Goal: Transaction & Acquisition: Purchase product/service

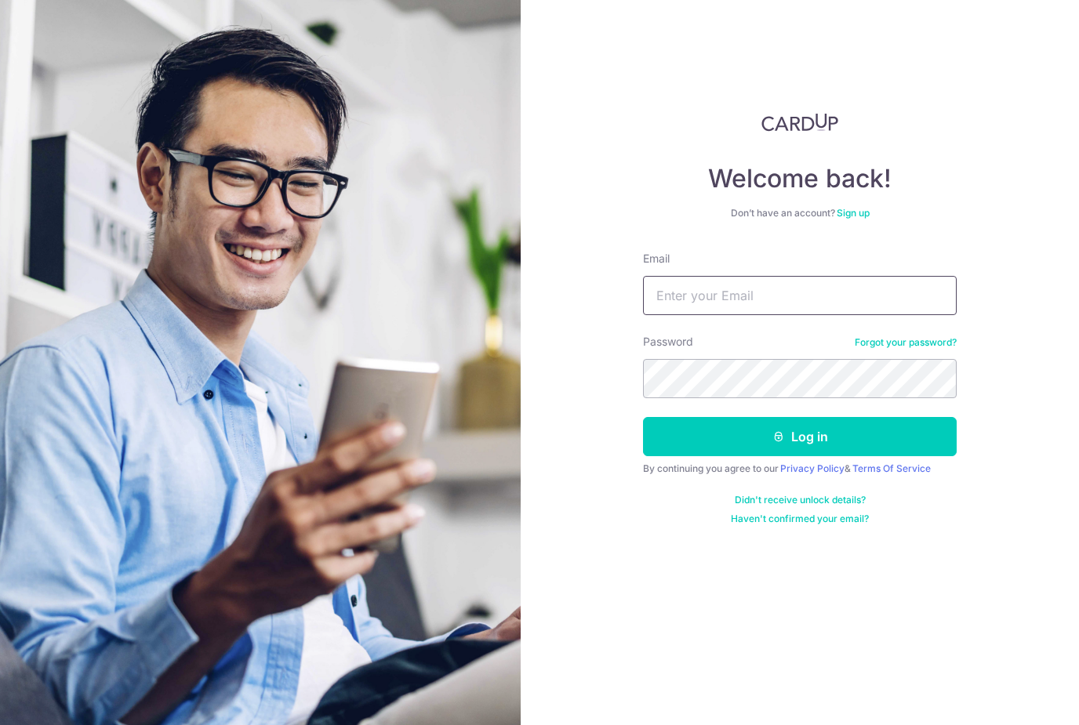
type input "Kejin.phua@gmail.com"
click at [800, 437] on button "Log in" at bounding box center [800, 436] width 314 height 39
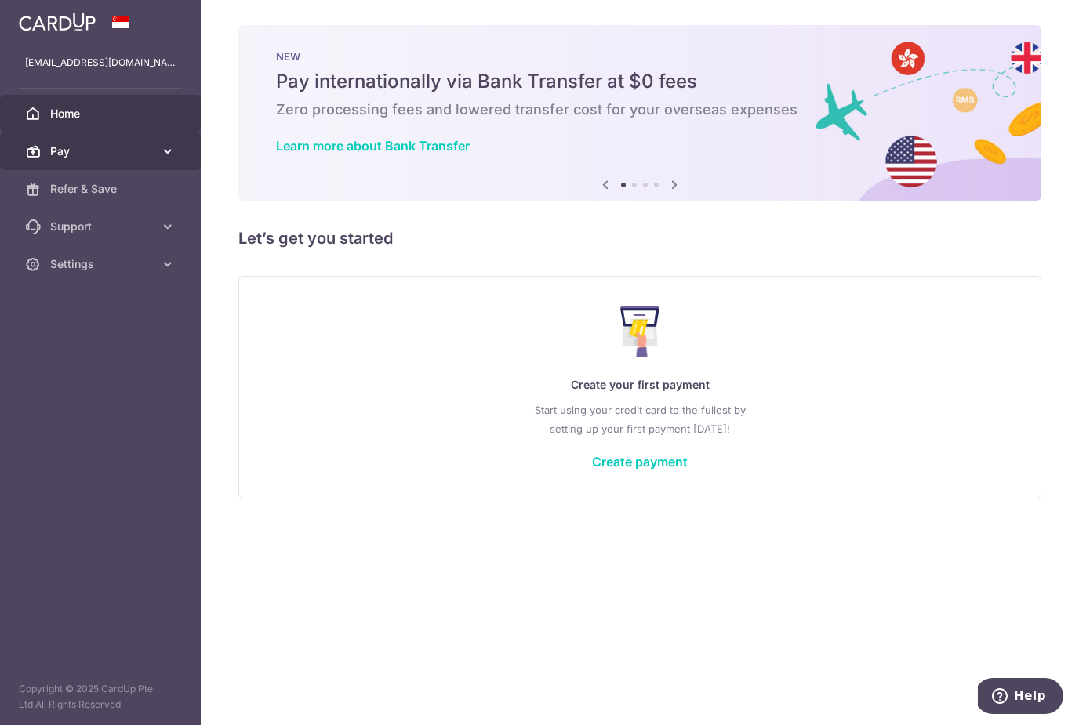
click at [145, 155] on span "Pay" at bounding box center [101, 151] width 103 height 16
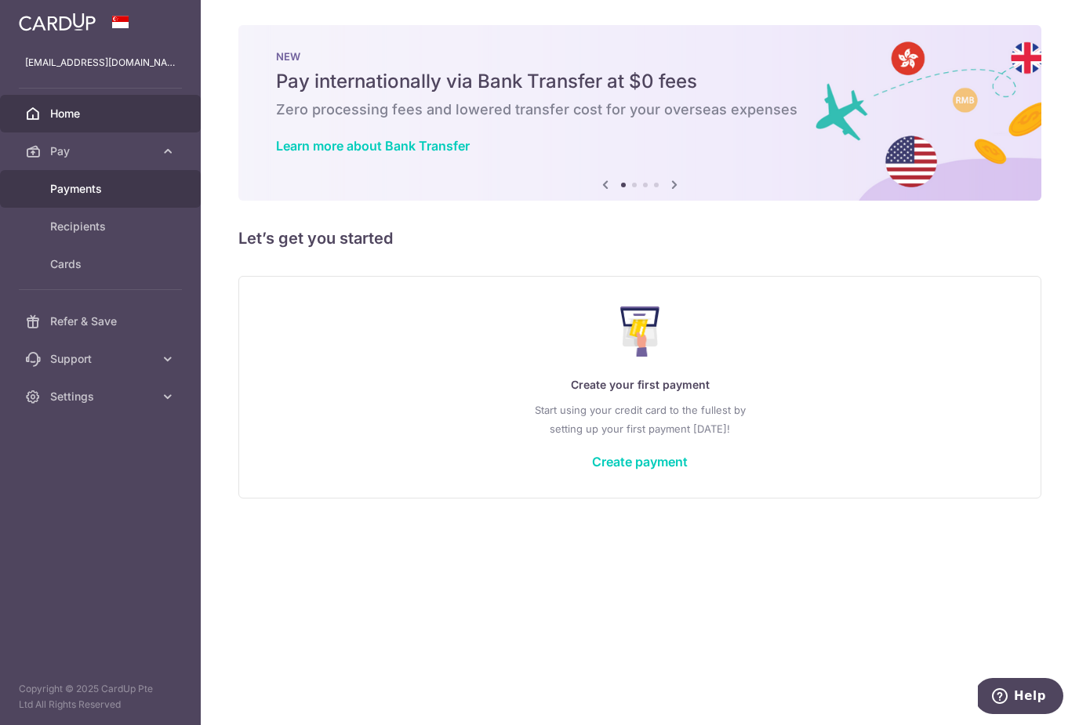
click at [64, 198] on link "Payments" at bounding box center [100, 189] width 201 height 38
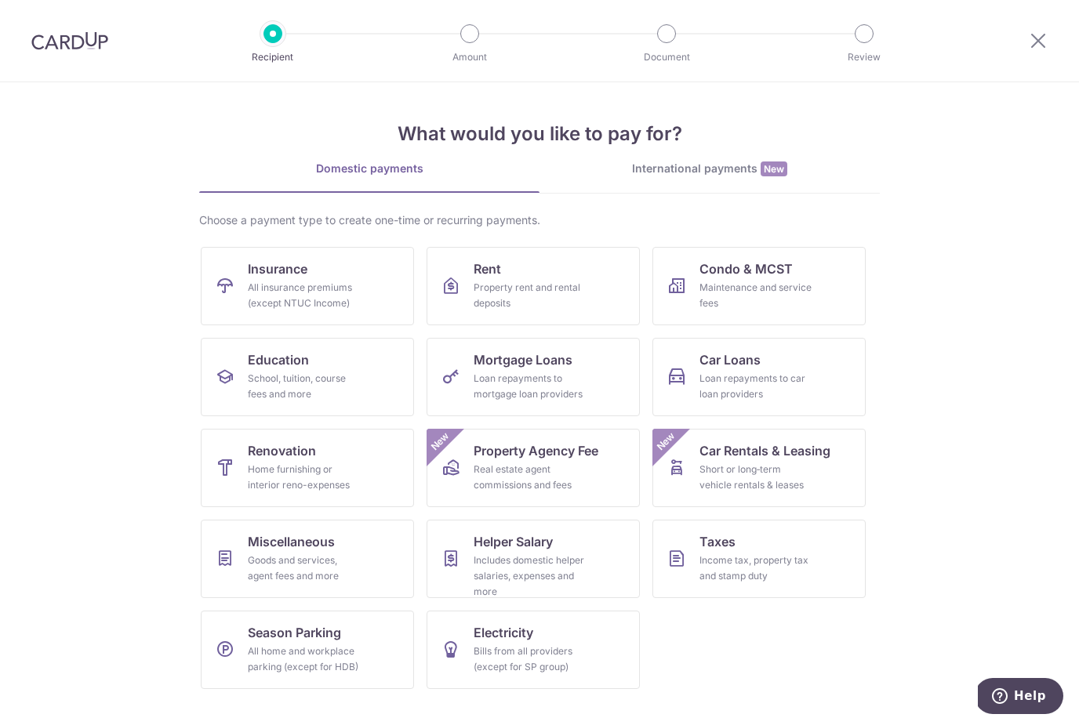
click at [1018, 572] on section "What would you like to pay for? Domestic payments International payments New Ch…" at bounding box center [539, 403] width 1079 height 643
click at [140, 609] on section "What would you like to pay for? Domestic payments International payments New Ch…" at bounding box center [539, 403] width 1079 height 643
click at [247, 475] on link "Renovation Home furnishing or interior reno-expenses" at bounding box center [307, 468] width 213 height 78
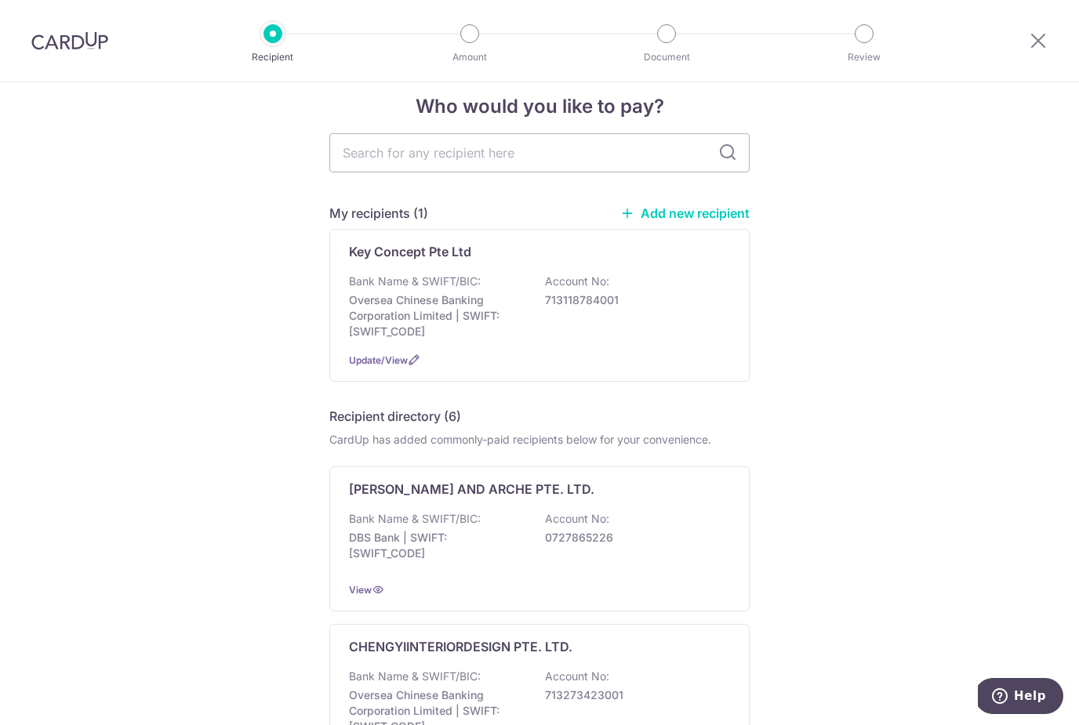
scroll to position [20, 0]
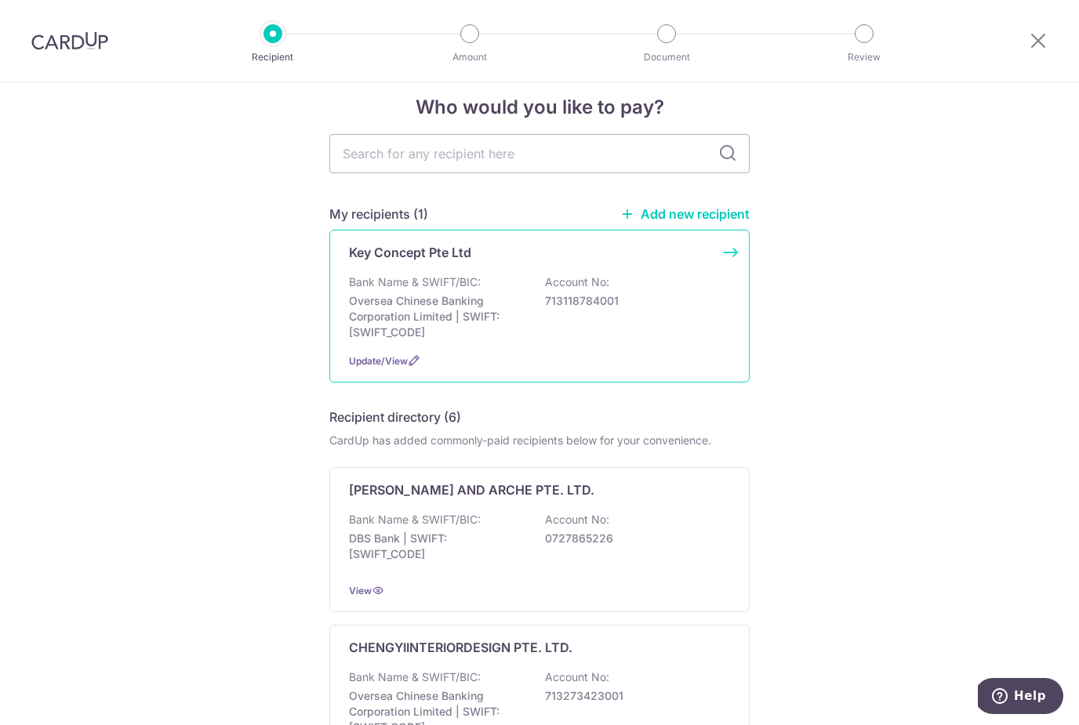
click at [383, 305] on p "Oversea Chinese Banking Corporation Limited | SWIFT: [SWIFT_CODE]" at bounding box center [437, 316] width 176 height 47
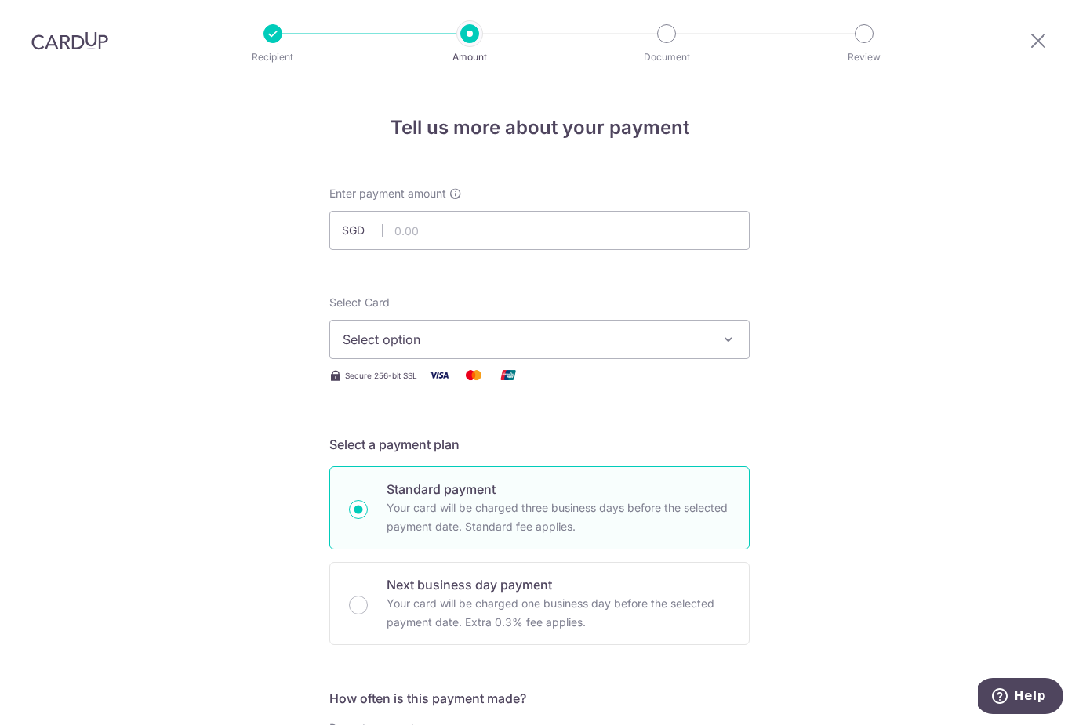
click at [724, 350] on button "Select option" at bounding box center [539, 339] width 420 height 39
click at [965, 528] on div at bounding box center [539, 362] width 1079 height 725
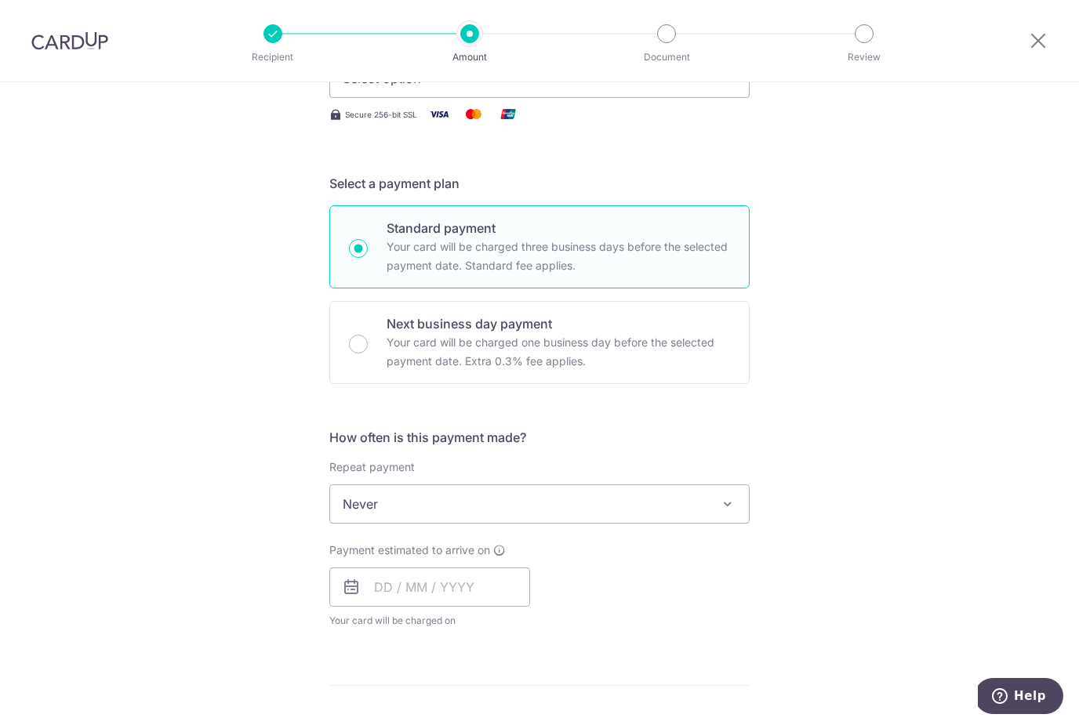
scroll to position [263, 0]
click at [494, 597] on input "text" at bounding box center [429, 584] width 201 height 39
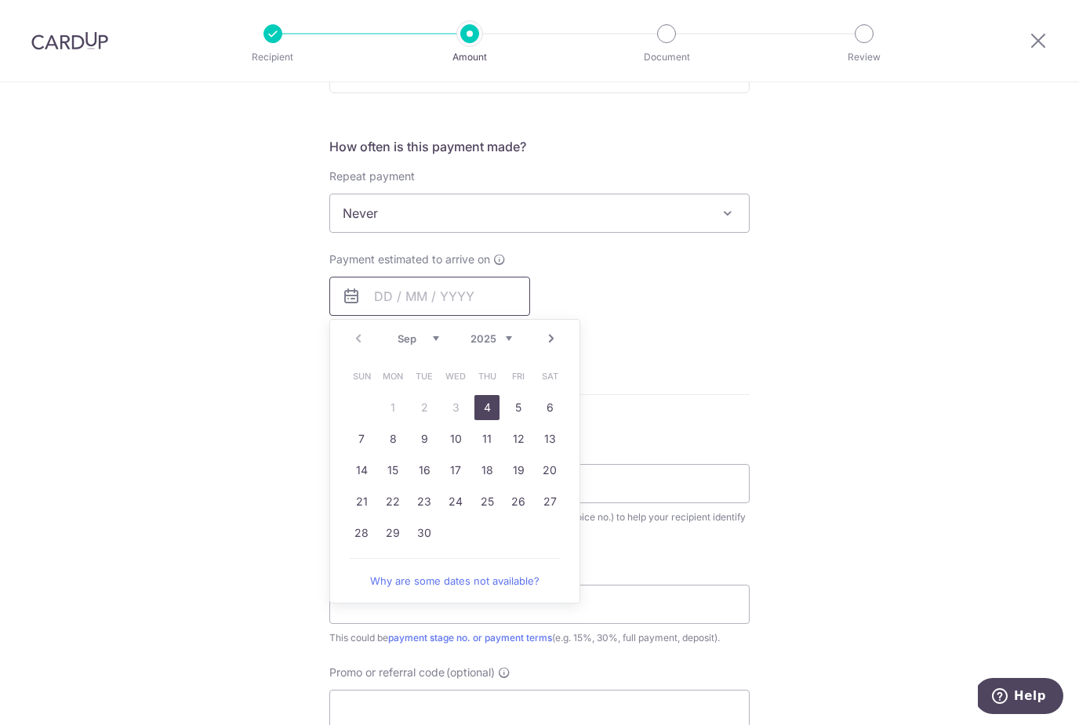
scroll to position [564, 0]
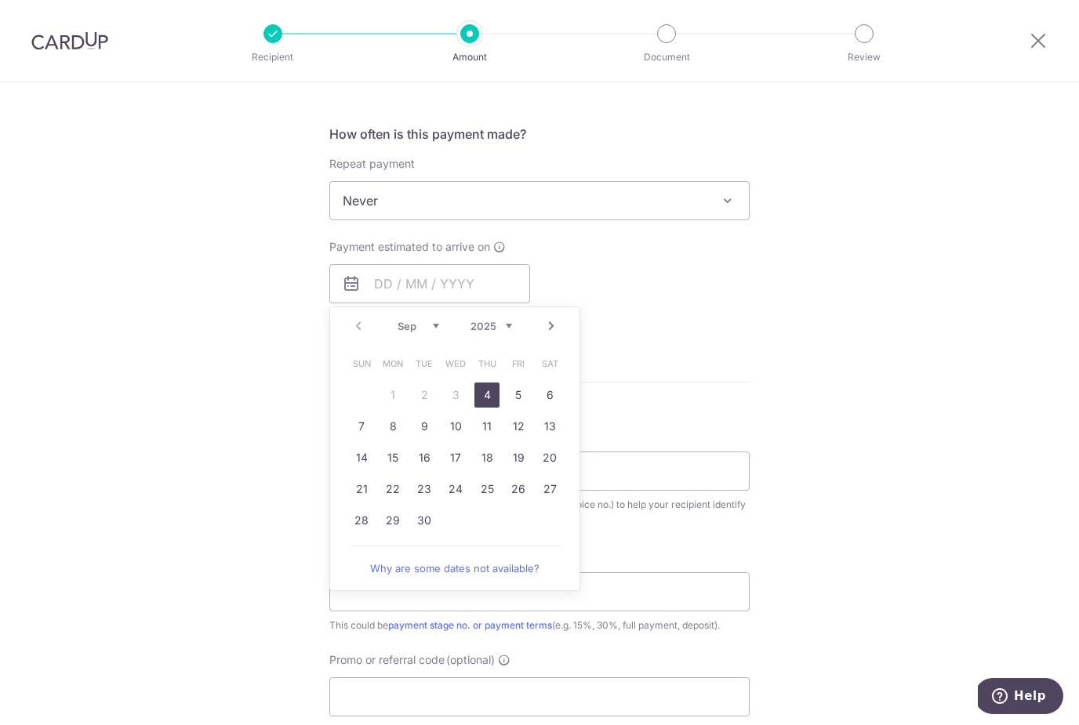
click at [941, 528] on div "Tell us more about your payment Enter payment amount SGD Select Card Select opt…" at bounding box center [539, 279] width 1079 height 1523
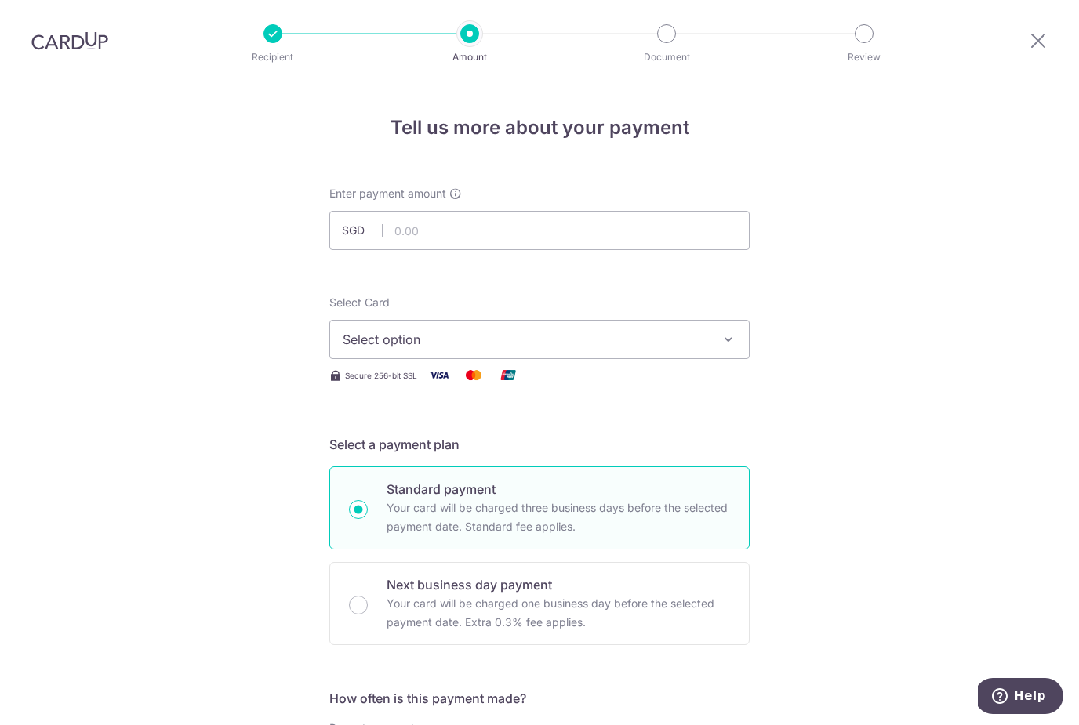
scroll to position [0, 0]
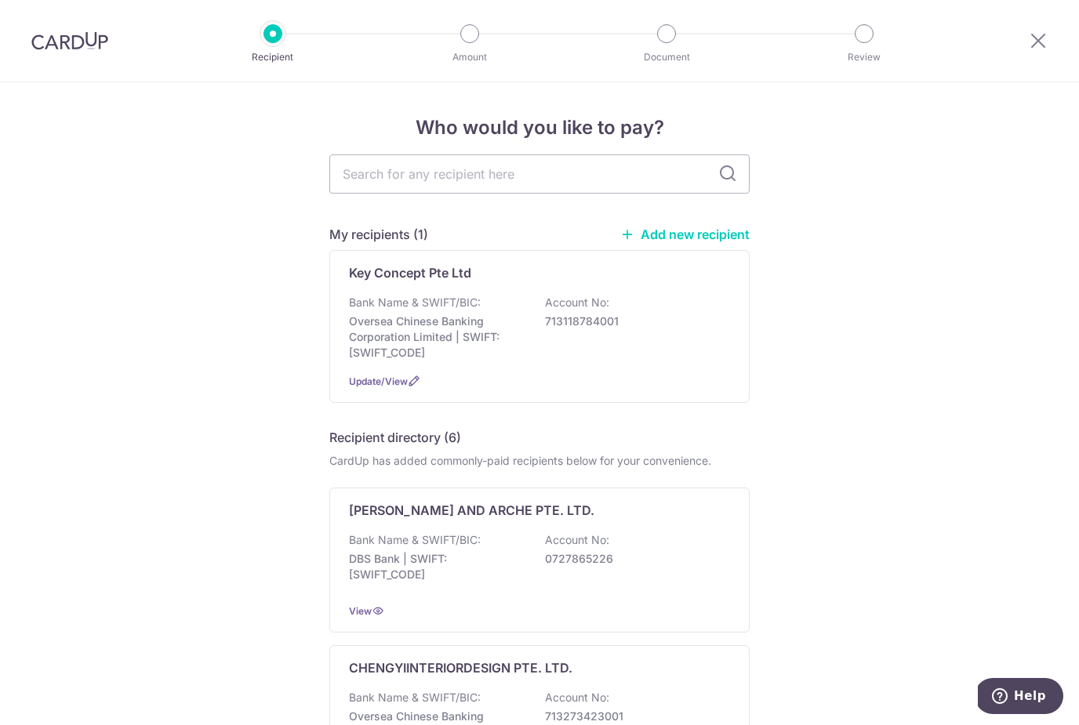
click at [59, 36] on img at bounding box center [69, 40] width 77 height 19
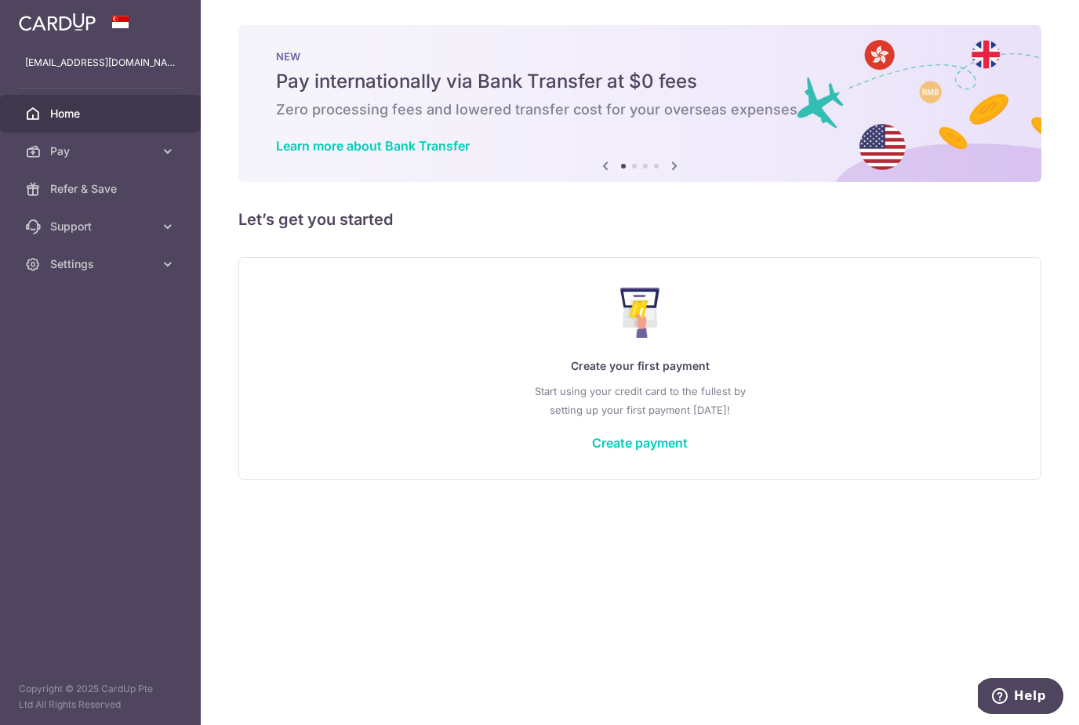
click at [947, 560] on div "× Pause Schedule Pause all future payments in this series Pause just this one p…" at bounding box center [640, 362] width 878 height 725
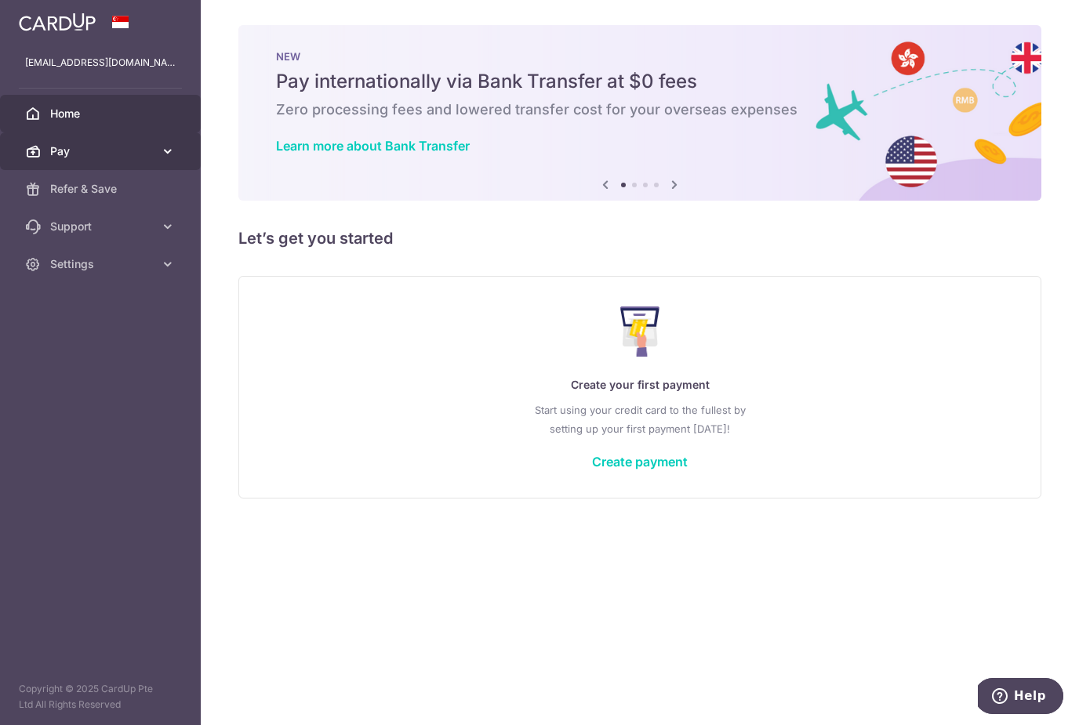
click at [146, 156] on span "Pay" at bounding box center [101, 151] width 103 height 16
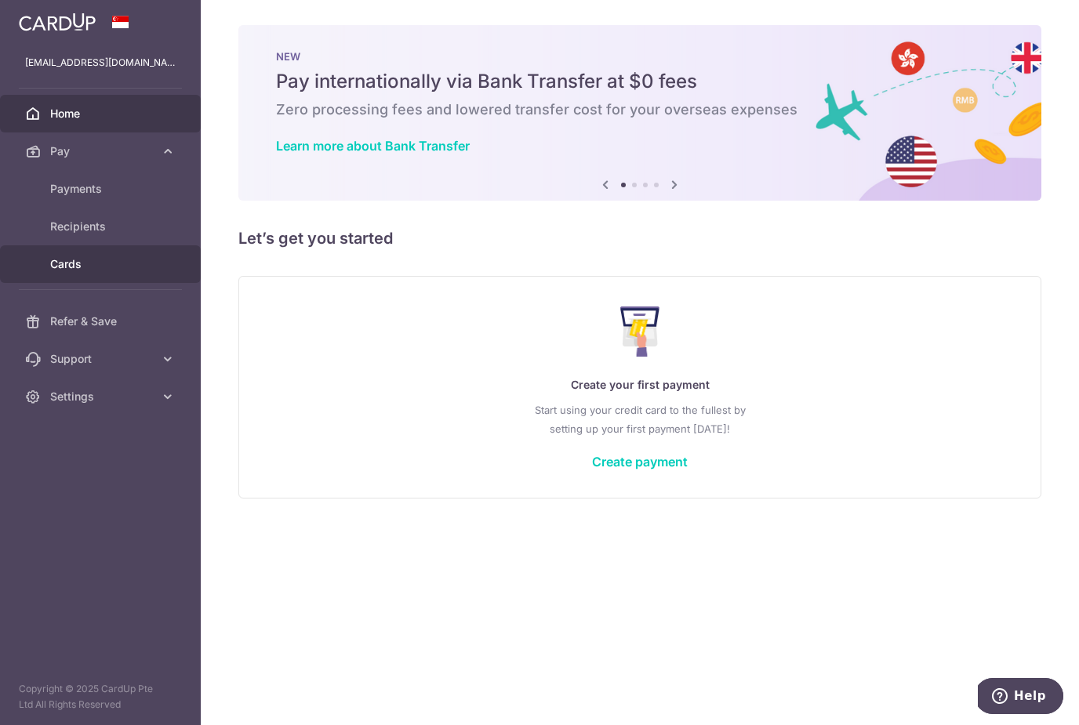
click at [56, 265] on span "Cards" at bounding box center [101, 264] width 103 height 16
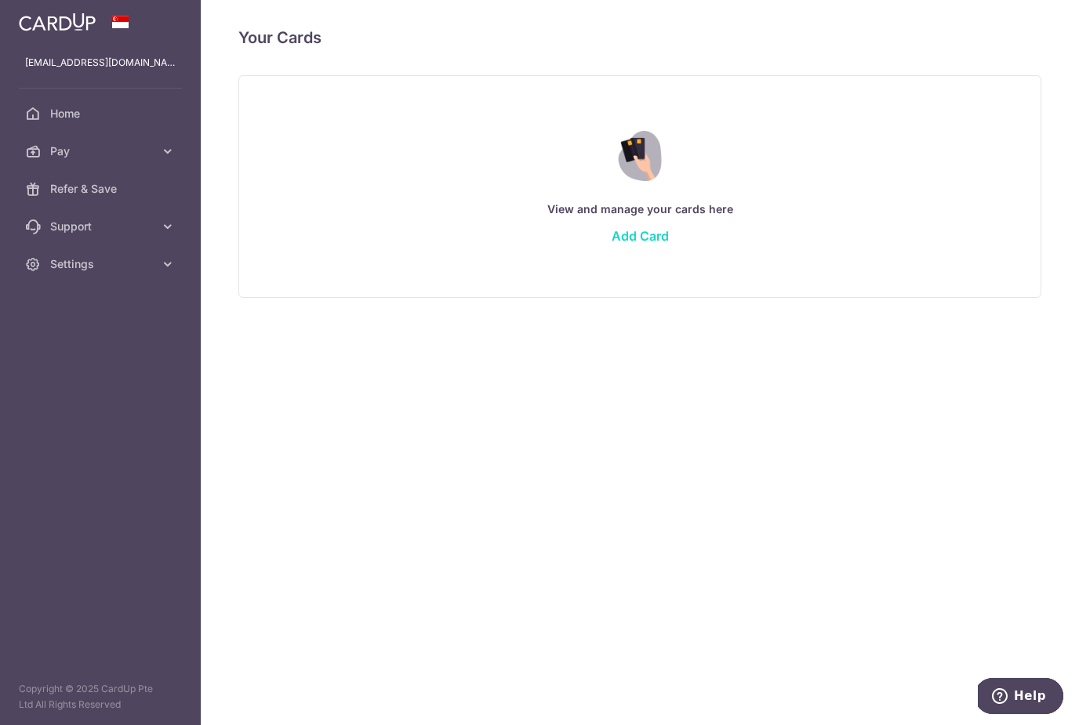
click at [642, 230] on link "Add Card" at bounding box center [640, 236] width 57 height 16
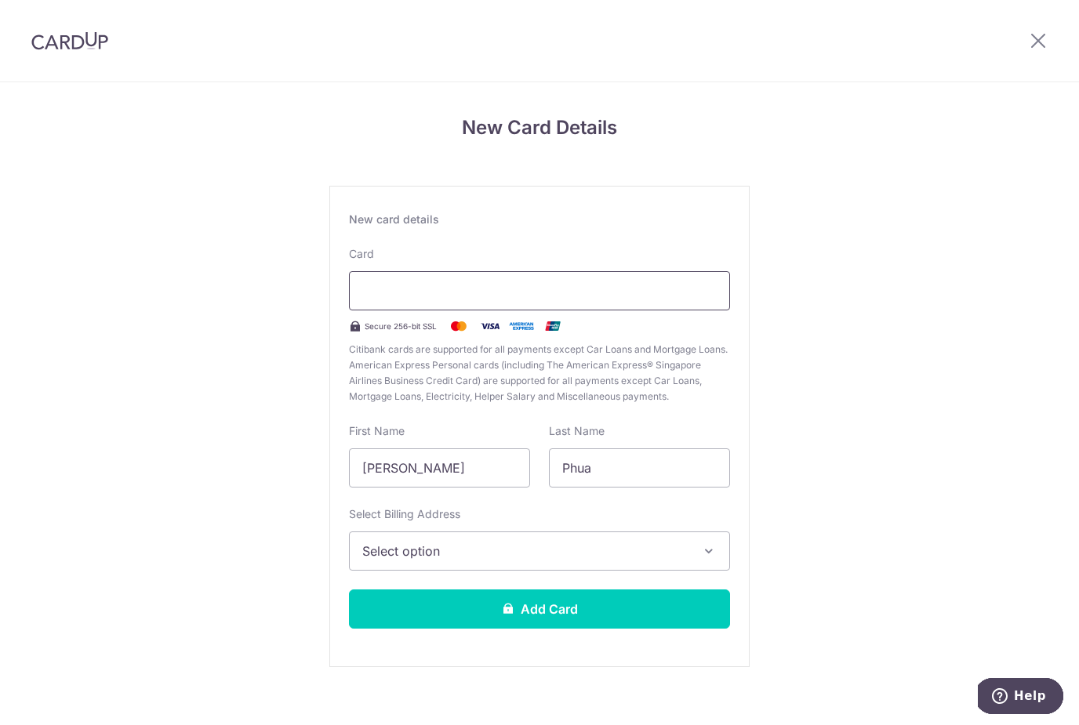
click at [464, 305] on div at bounding box center [539, 290] width 381 height 39
click at [707, 550] on icon "button" at bounding box center [709, 551] width 16 height 16
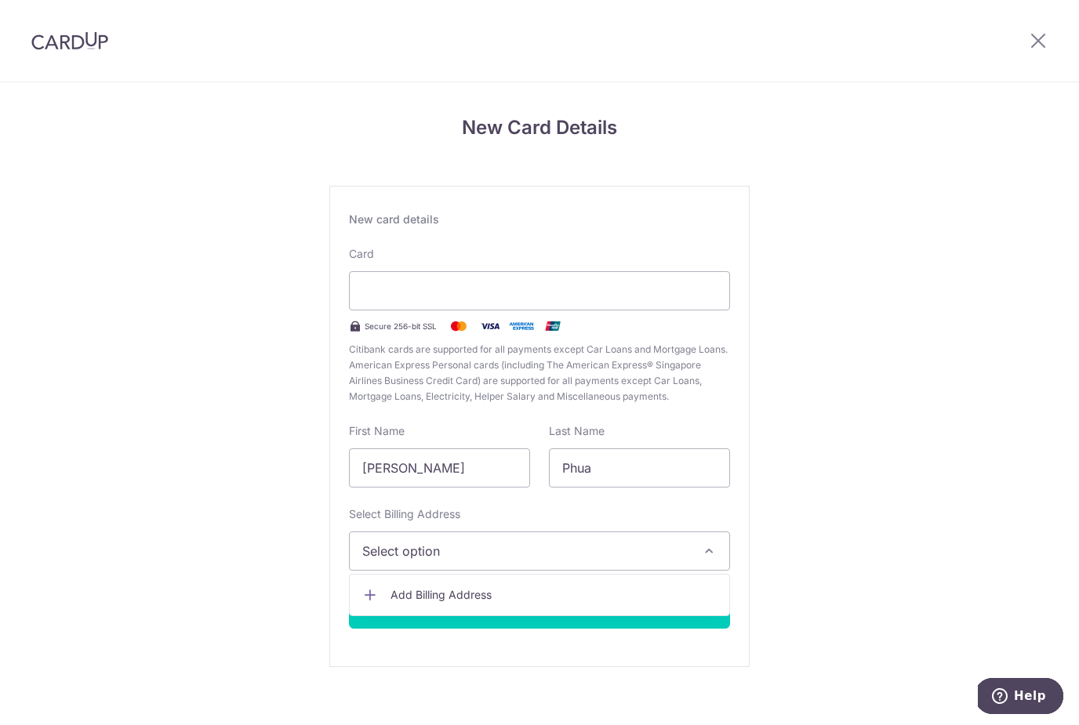
click at [662, 526] on div at bounding box center [539, 362] width 1079 height 725
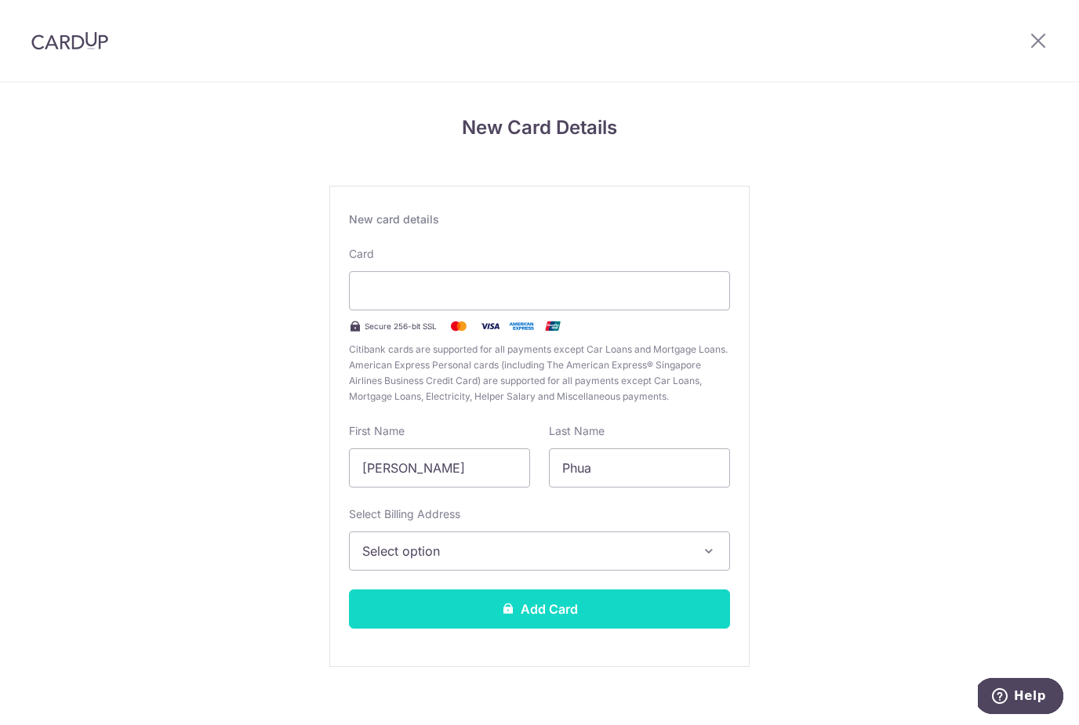
click at [671, 621] on button "Add Card" at bounding box center [539, 609] width 381 height 39
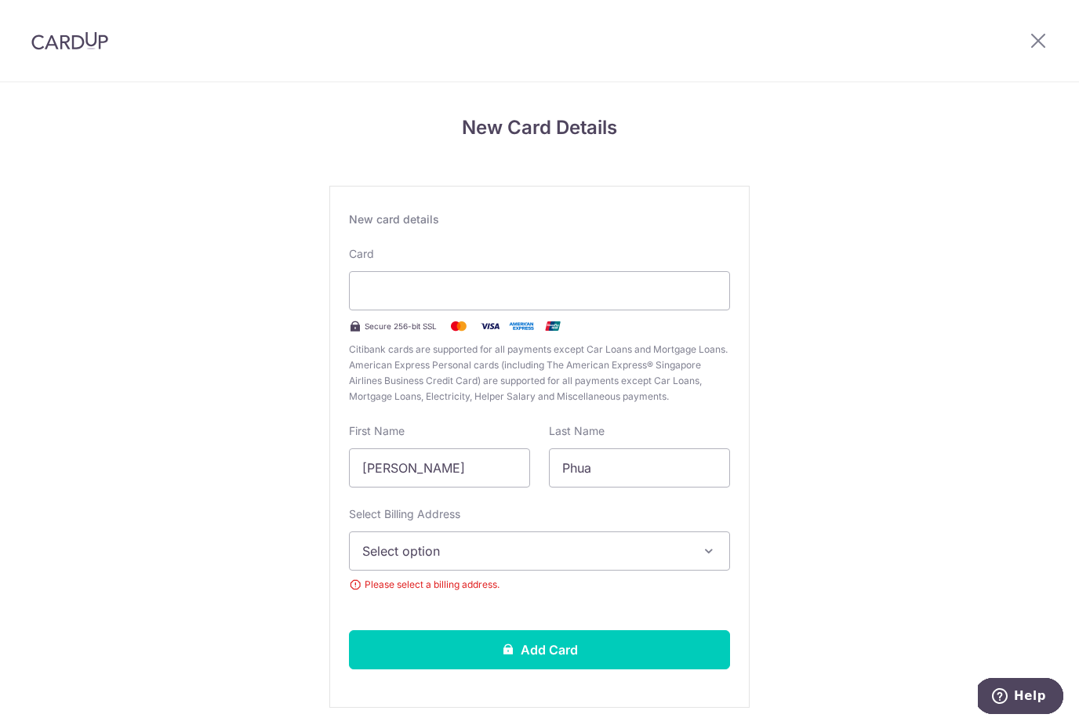
click at [690, 562] on button "Select option" at bounding box center [539, 551] width 381 height 39
click at [651, 601] on span "Add Billing Address" at bounding box center [553, 595] width 326 height 16
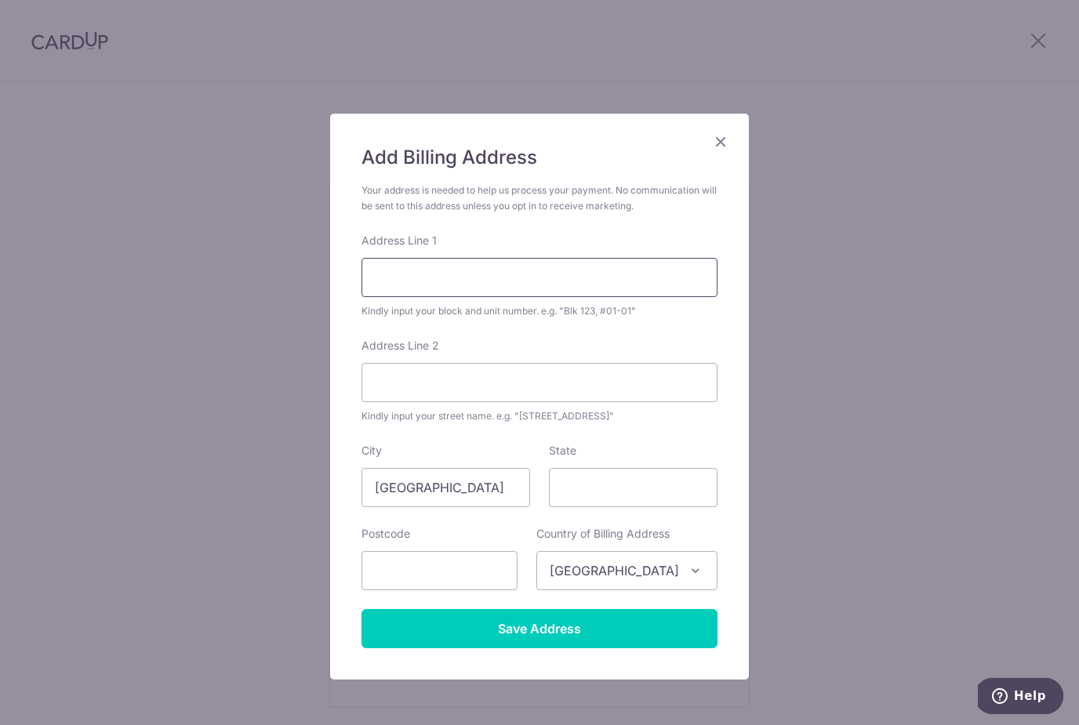
click at [670, 279] on input "Address Line 1" at bounding box center [539, 277] width 356 height 39
type input "Blk 608C, #11-342"
click at [691, 375] on input "Address Line 2" at bounding box center [539, 382] width 356 height 39
type input "Tampines North Dr 1"
click at [491, 583] on input "text" at bounding box center [439, 570] width 156 height 39
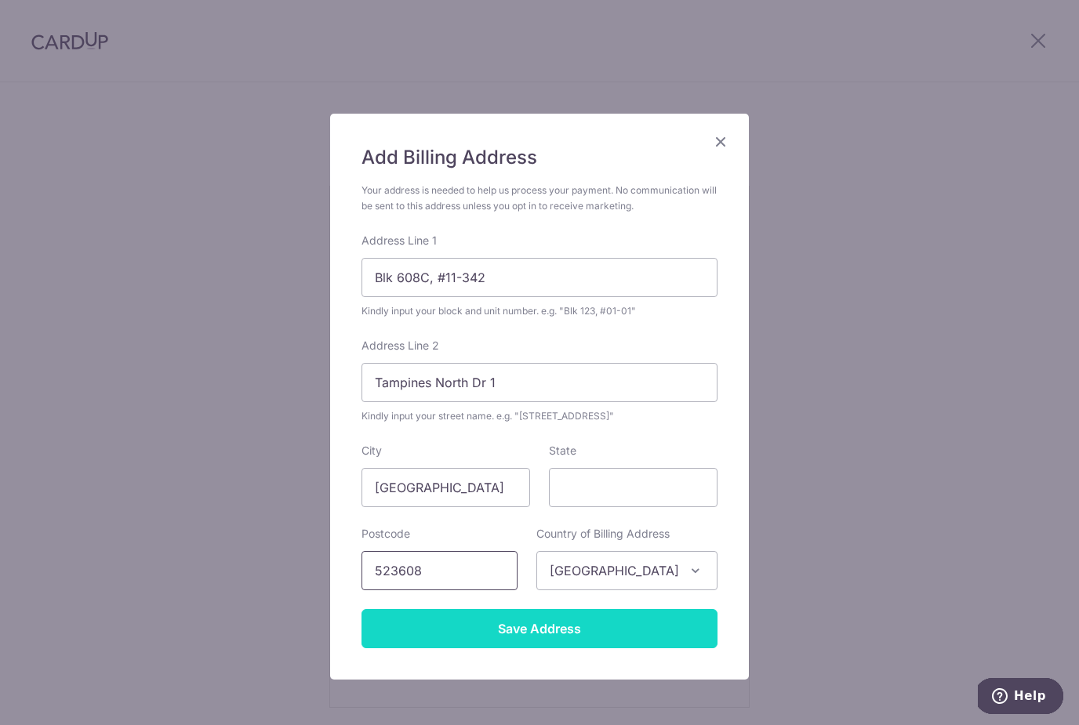
type input "523608"
click at [687, 638] on input "Save Address" at bounding box center [539, 628] width 356 height 39
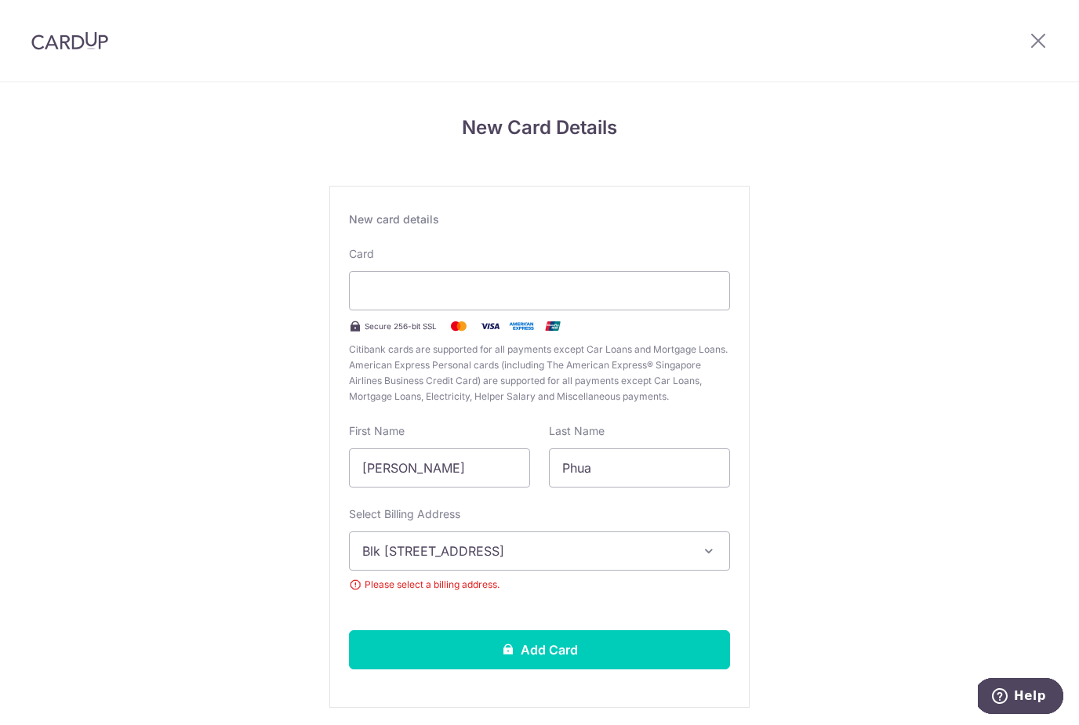
click at [710, 564] on button "Blk 608C, #11-342, Tampines North Dr 1, Singapore, Singapore-523608" at bounding box center [539, 551] width 381 height 39
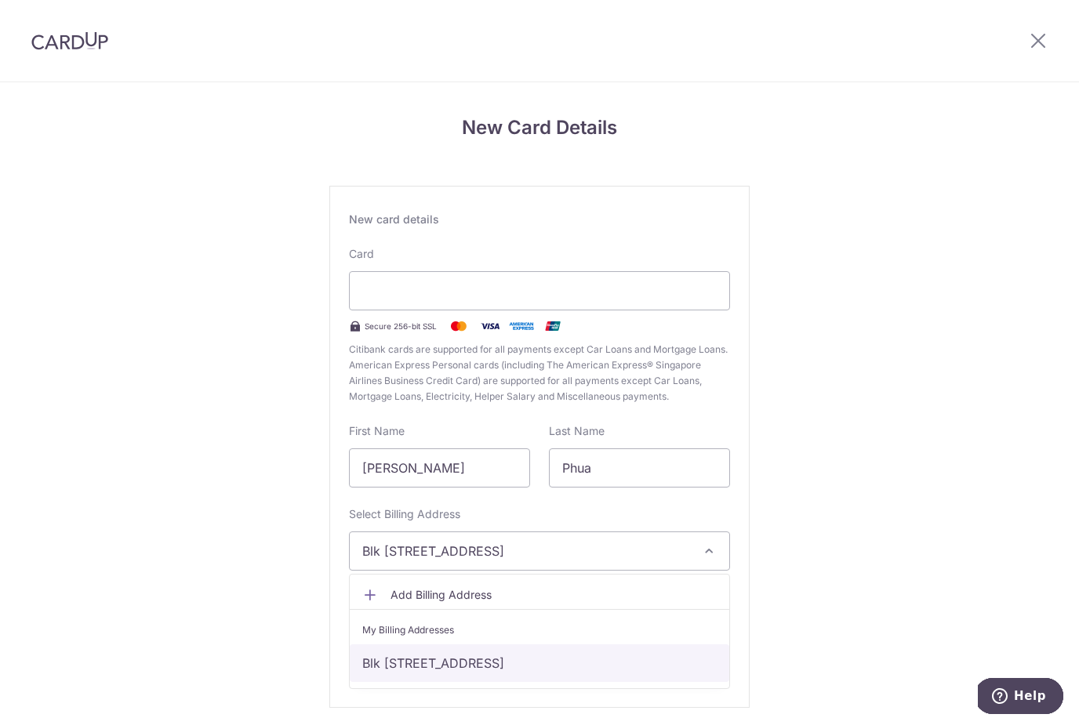
click at [700, 669] on link "Blk 608C, #11-342, Tampines North Dr 1, Singapore, Singapore-523608" at bounding box center [539, 663] width 379 height 38
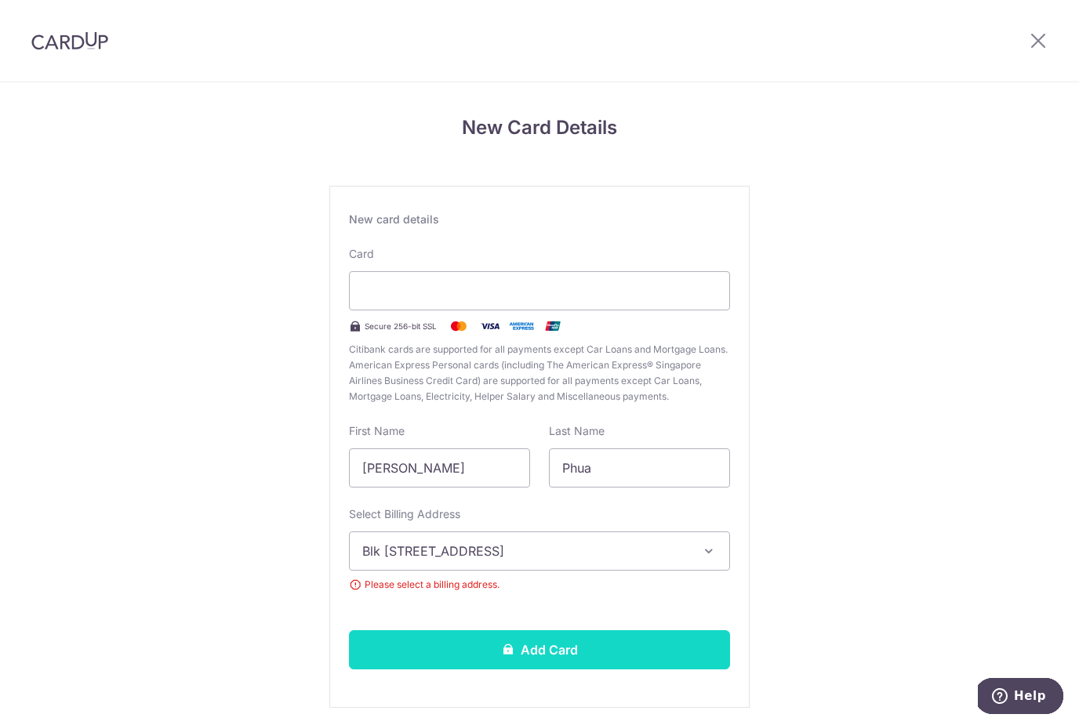
click at [702, 655] on button "Add Card" at bounding box center [539, 649] width 381 height 39
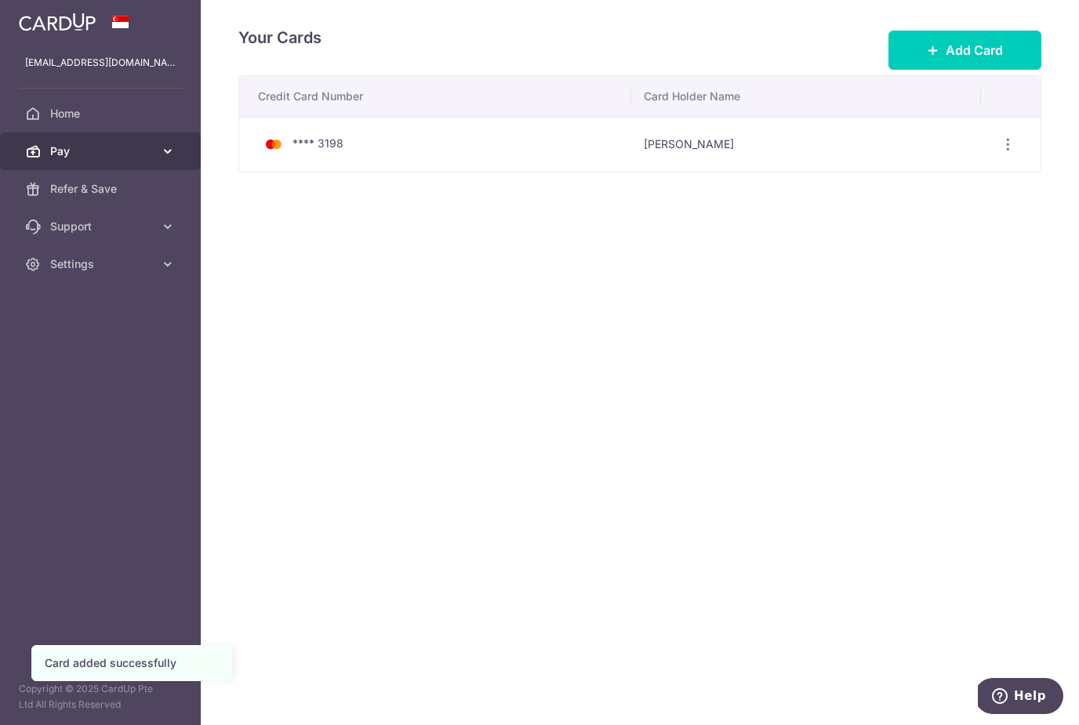
click at [155, 168] on link "Pay" at bounding box center [100, 151] width 201 height 38
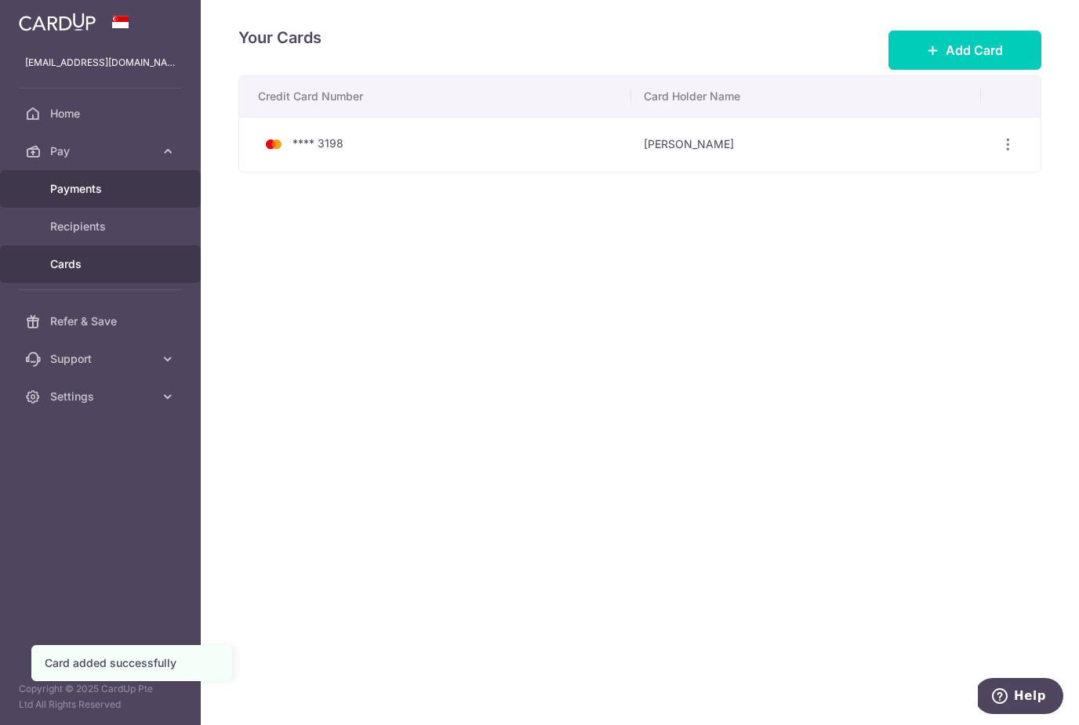
click at [72, 184] on span "Payments" at bounding box center [101, 189] width 103 height 16
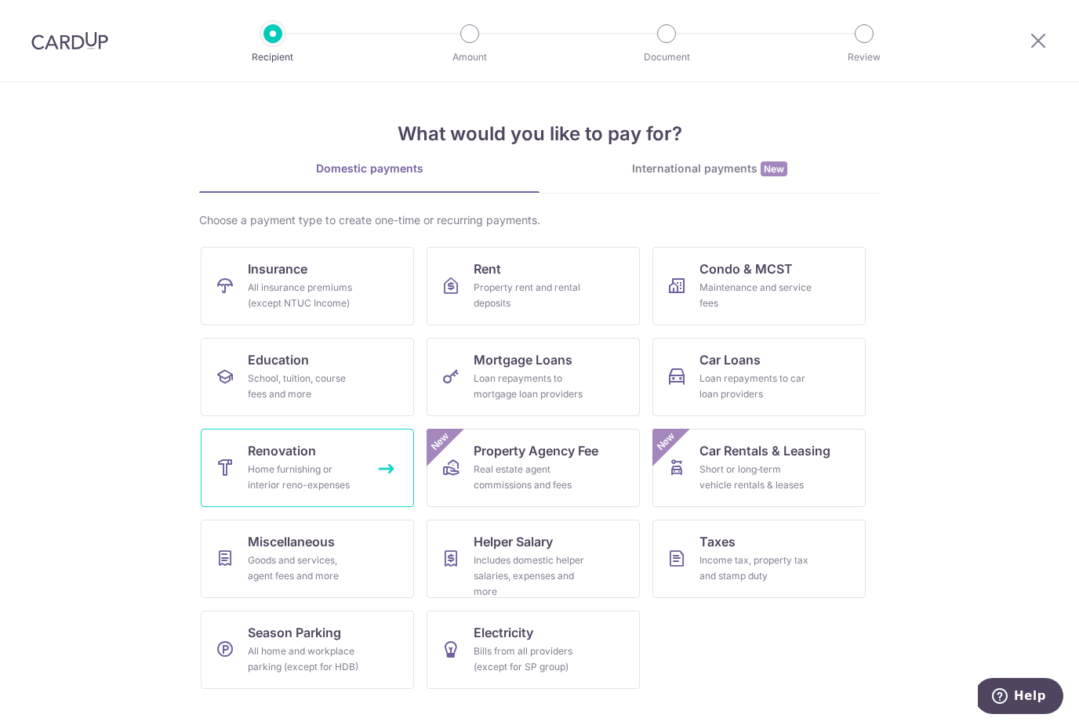
click at [237, 470] on link "Renovation Home furnishing or interior reno-expenses" at bounding box center [307, 468] width 213 height 78
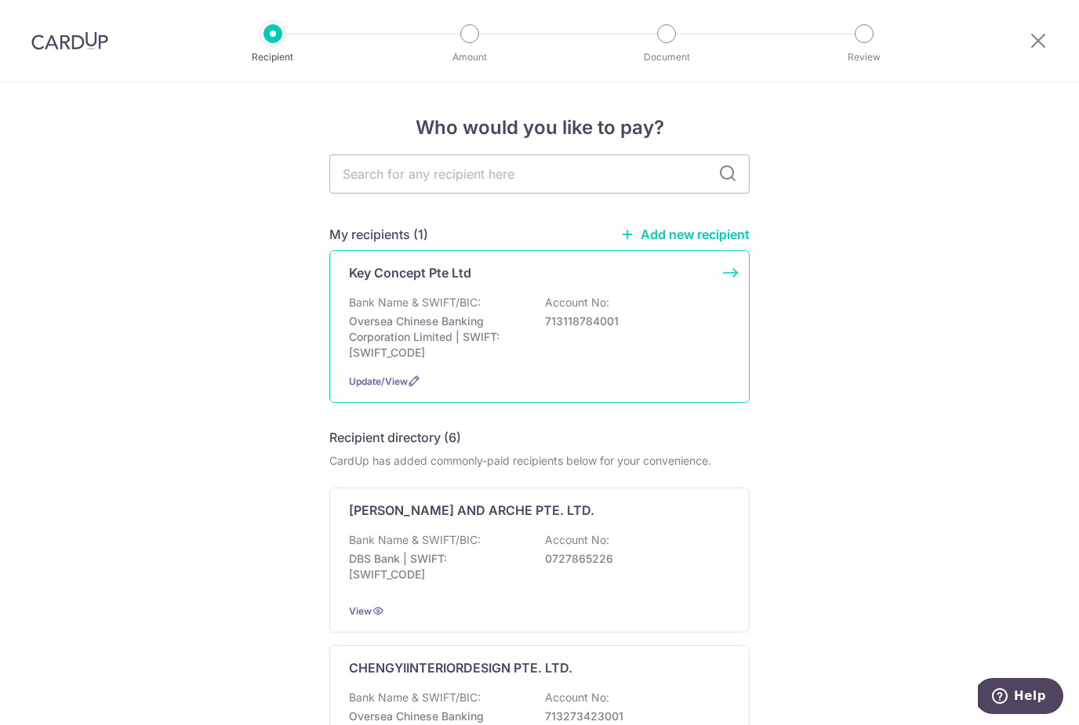
click at [395, 318] on p "Oversea Chinese Banking Corporation Limited | SWIFT: [SWIFT_CODE]" at bounding box center [437, 337] width 176 height 47
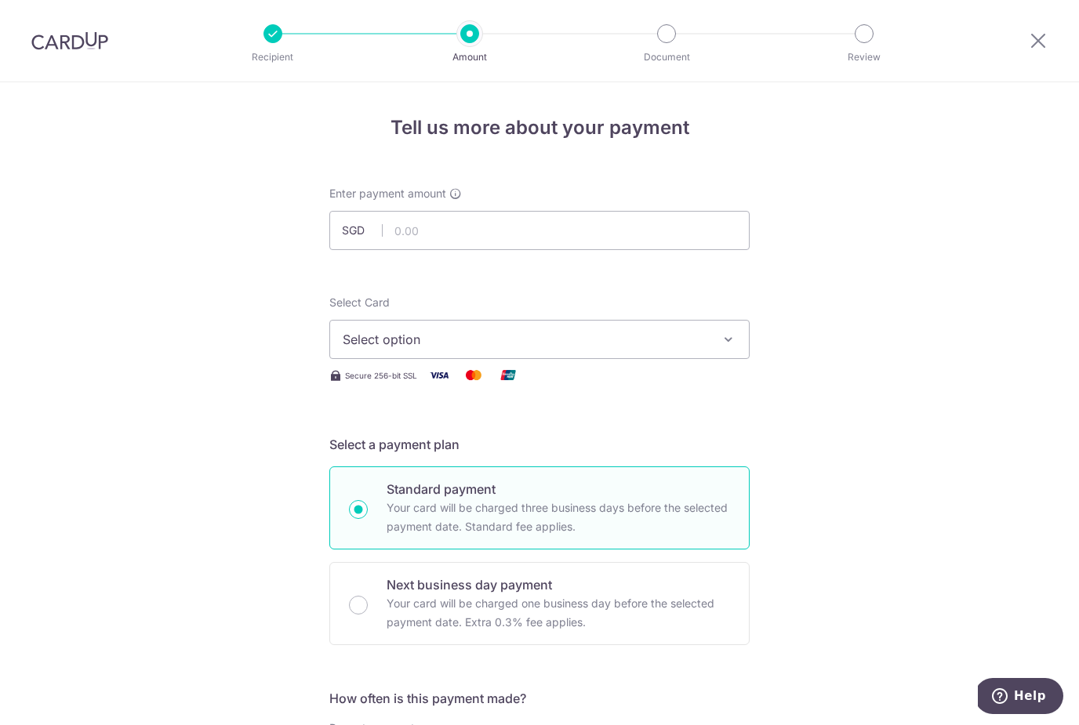
click at [344, 350] on button "Select option" at bounding box center [539, 339] width 420 height 39
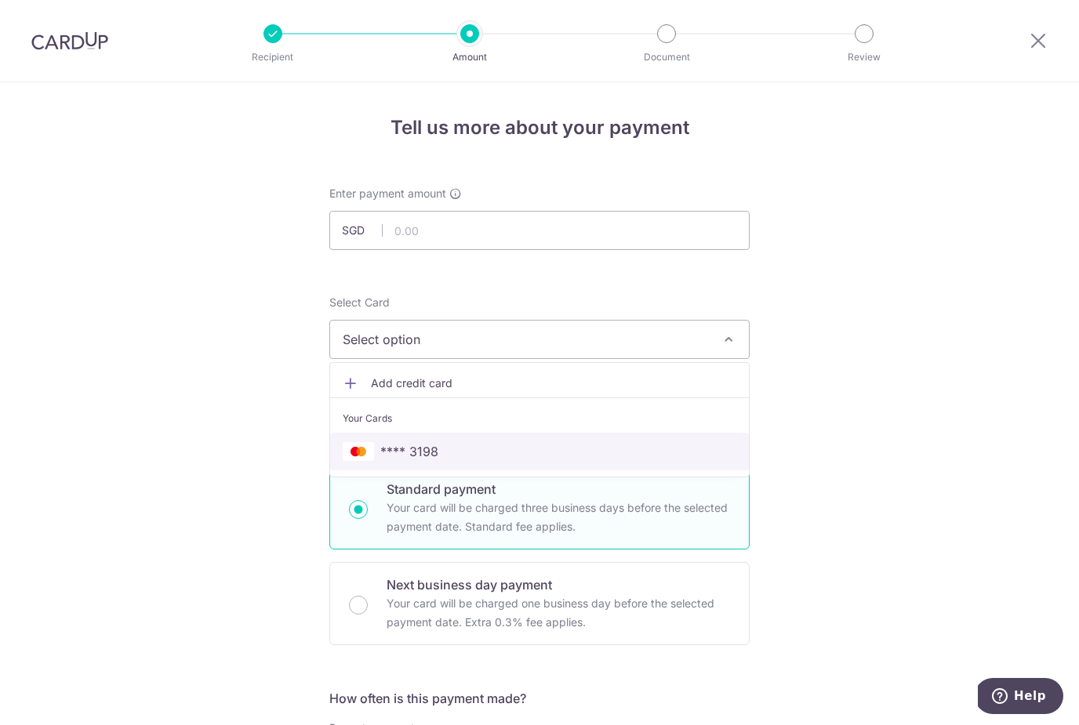
click at [372, 445] on img at bounding box center [358, 451] width 31 height 19
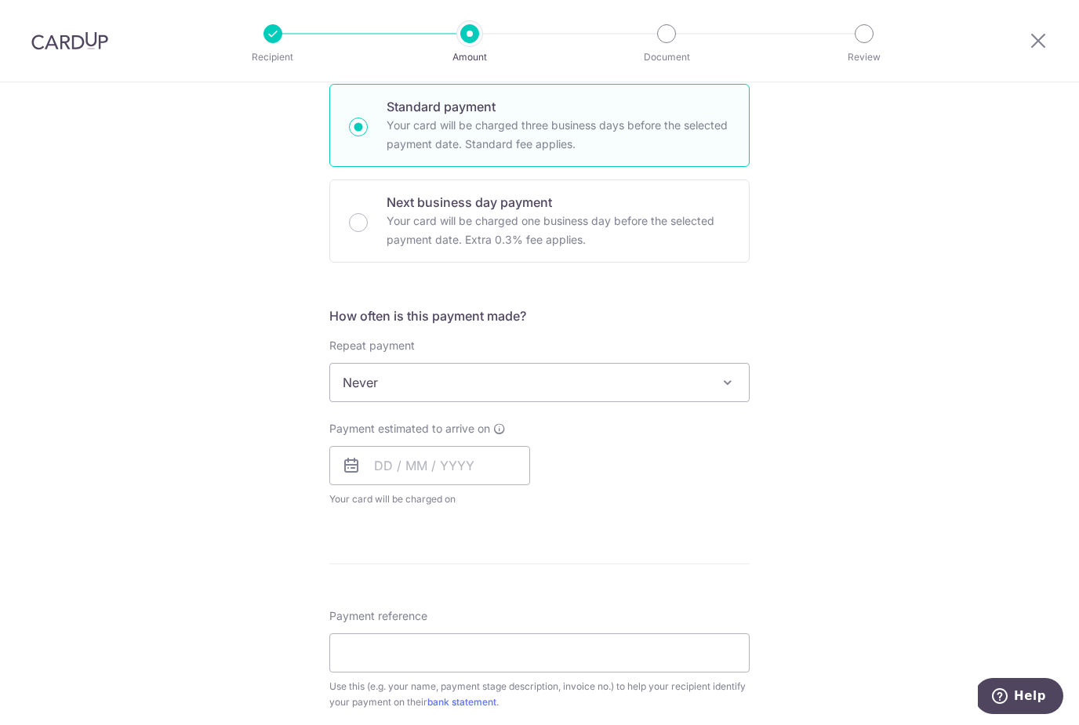
scroll to position [390, 0]
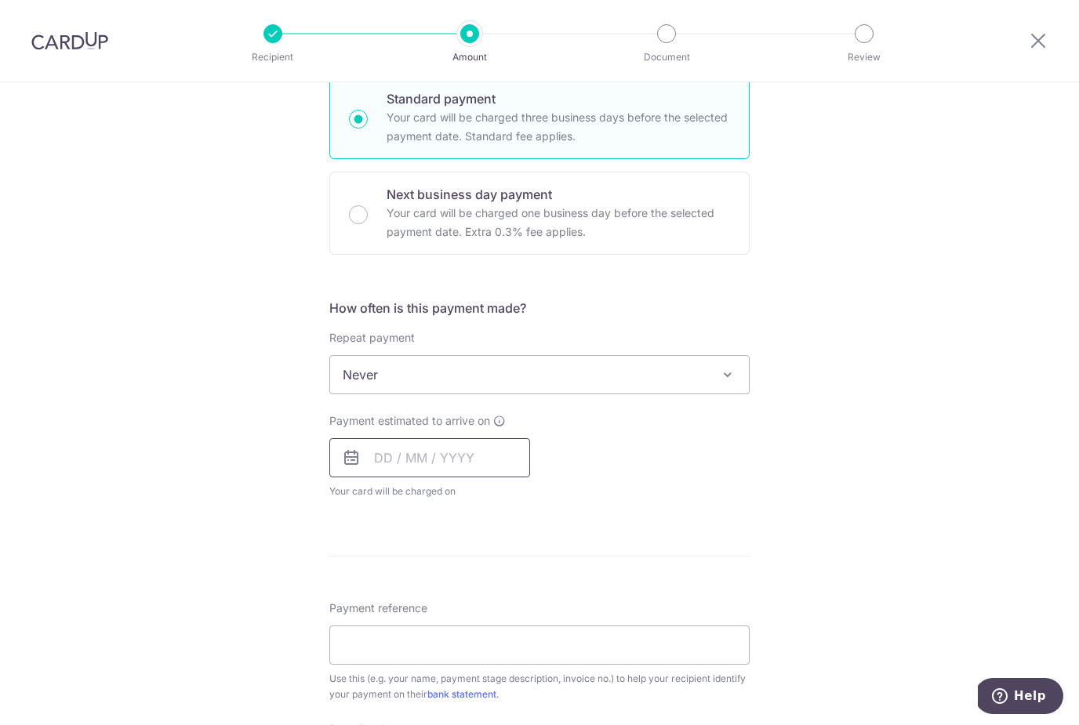
click at [359, 468] on input "text" at bounding box center [429, 457] width 201 height 39
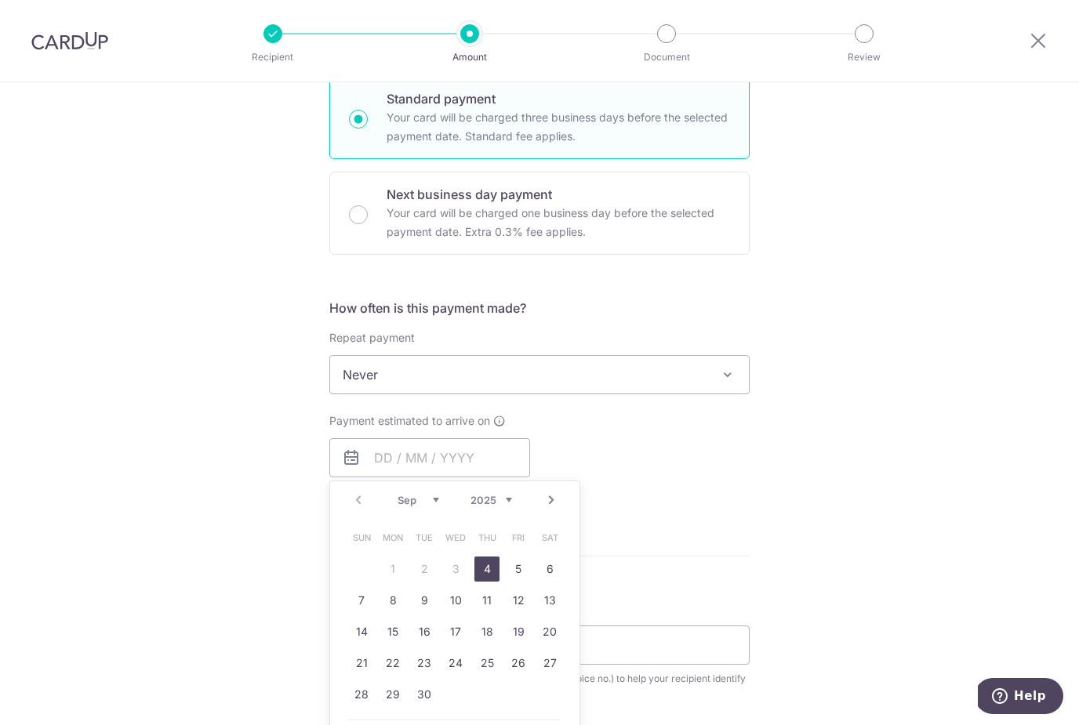
click at [486, 571] on link "4" at bounding box center [486, 569] width 25 height 25
type input "04/09/2025"
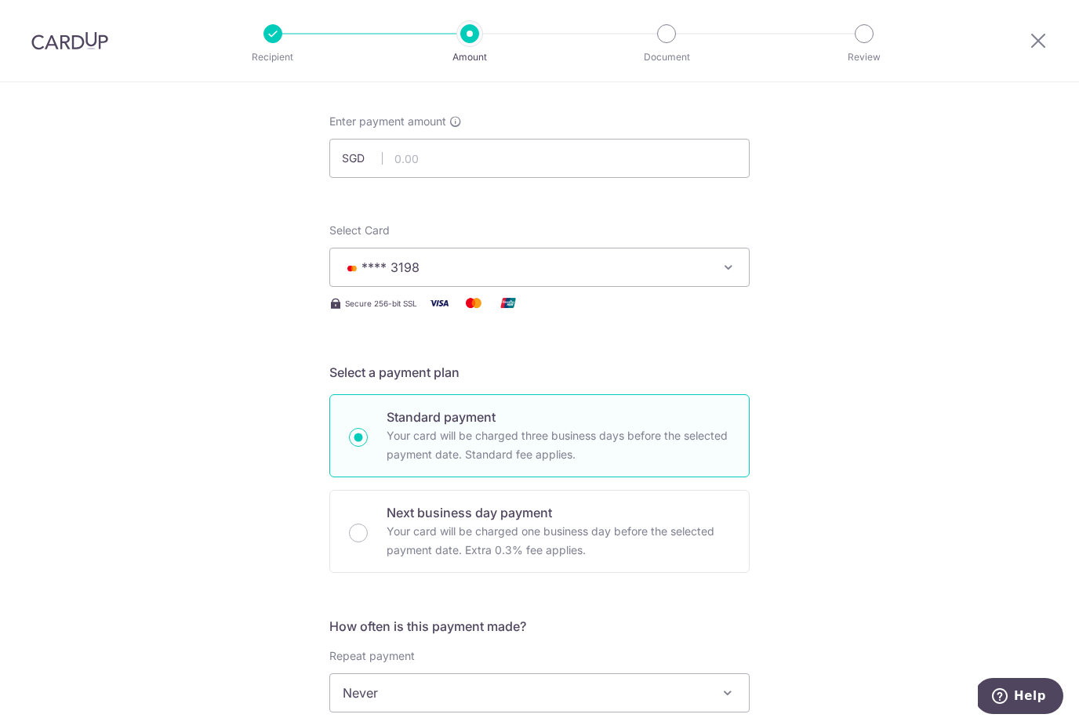
scroll to position [70, 0]
